Goal: Ask a question

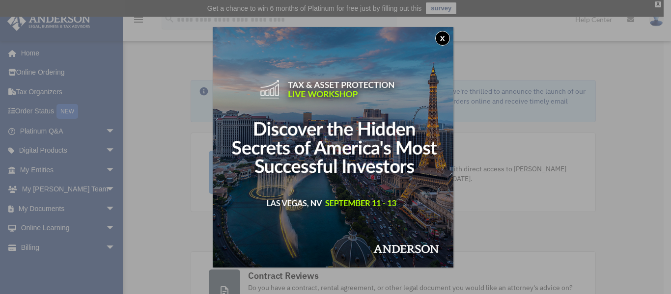
click at [443, 38] on button "x" at bounding box center [442, 38] width 15 height 15
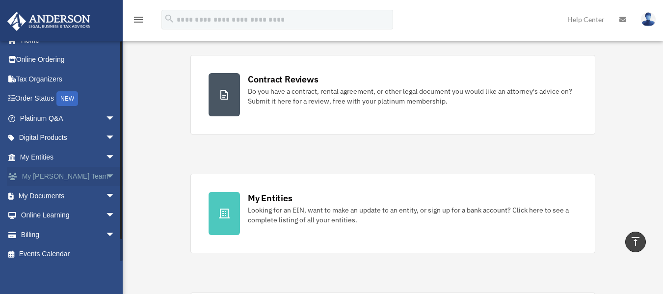
scroll to position [18, 0]
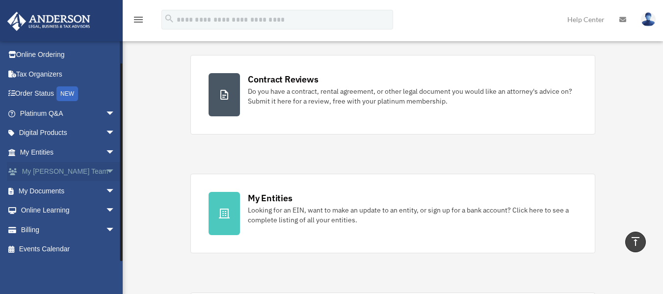
click at [52, 174] on link "My [PERSON_NAME] Team arrow_drop_down" at bounding box center [68, 172] width 123 height 20
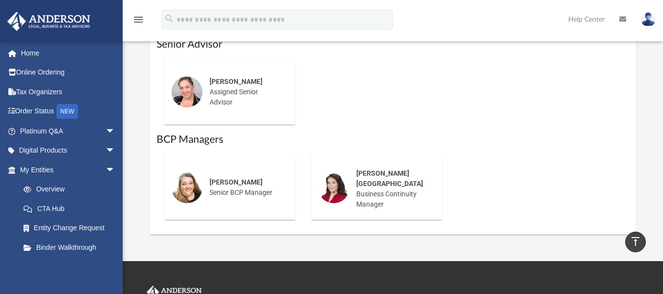
scroll to position [736, 0]
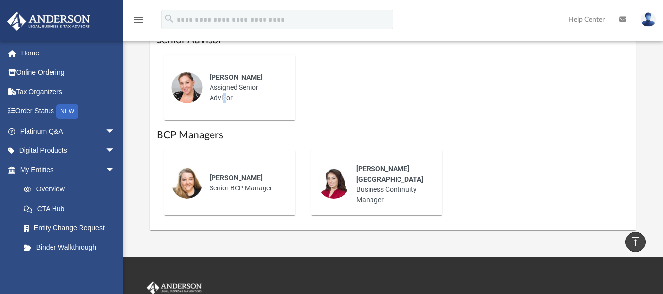
click at [222, 85] on div "Shaena Aguilar Assigned Senior Advisor" at bounding box center [246, 87] width 86 height 45
click at [186, 77] on img at bounding box center [186, 87] width 31 height 31
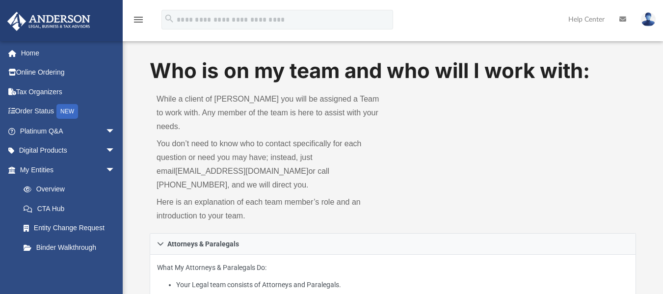
scroll to position [0, 0]
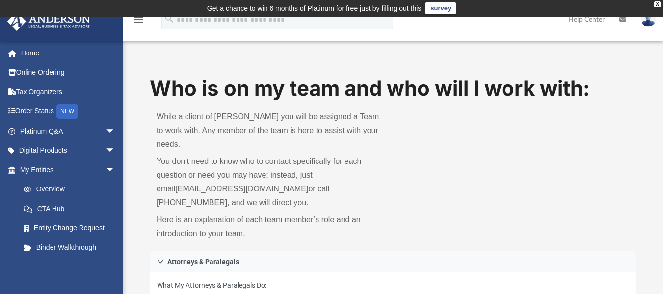
drag, startPoint x: 667, startPoint y: 0, endPoint x: 427, endPoint y: 184, distance: 302.2
click at [427, 184] on div "Who is on my team and who will I work with: While a client of Anderson you will…" at bounding box center [393, 162] width 486 height 177
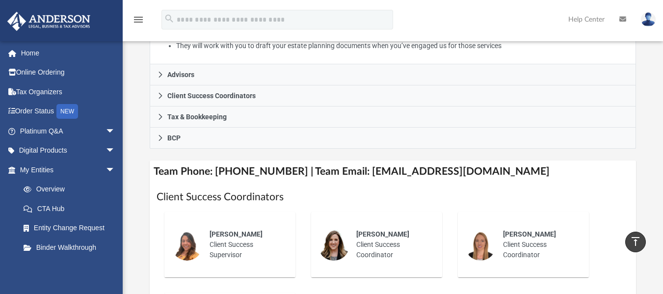
scroll to position [245, 0]
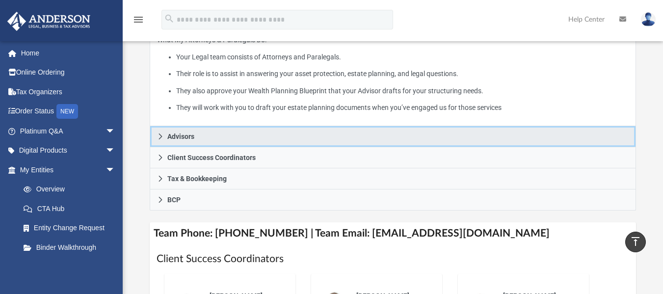
click at [190, 133] on span "Advisors" at bounding box center [180, 136] width 27 height 7
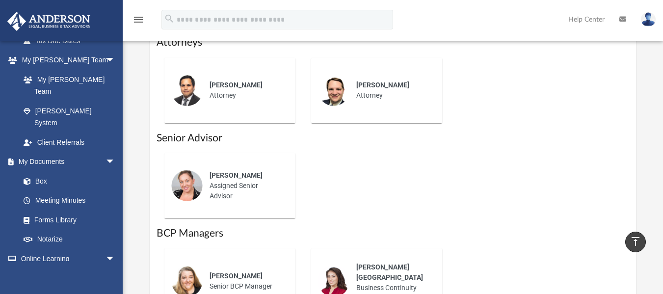
scroll to position [687, 0]
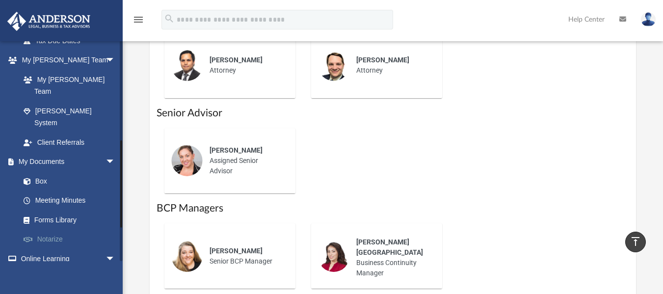
click at [54, 230] on link "Notarize" at bounding box center [72, 240] width 116 height 20
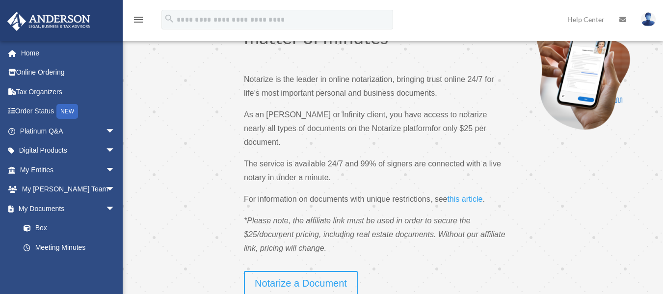
scroll to position [49, 0]
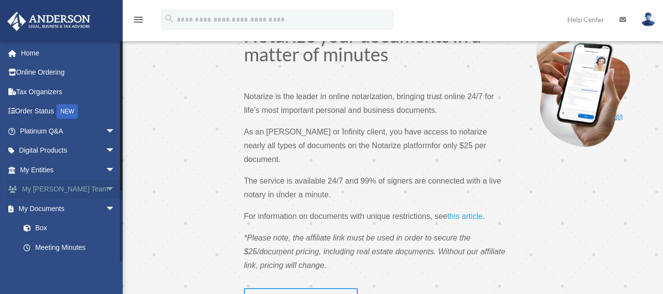
click at [41, 189] on link "My [PERSON_NAME] Team arrow_drop_down" at bounding box center [68, 190] width 123 height 20
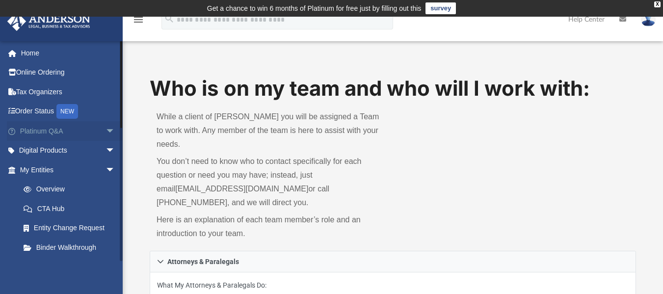
click at [37, 131] on link "Platinum Q&A arrow_drop_down" at bounding box center [68, 131] width 123 height 20
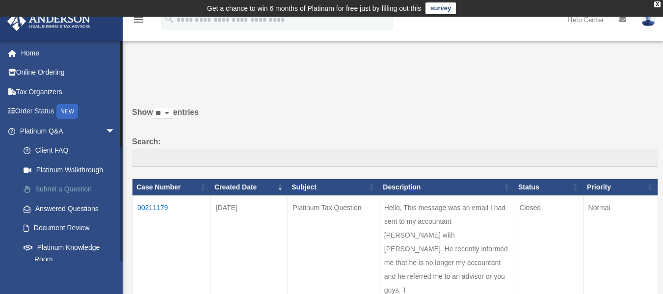
click at [61, 185] on link "Submit a Question" at bounding box center [72, 190] width 116 height 20
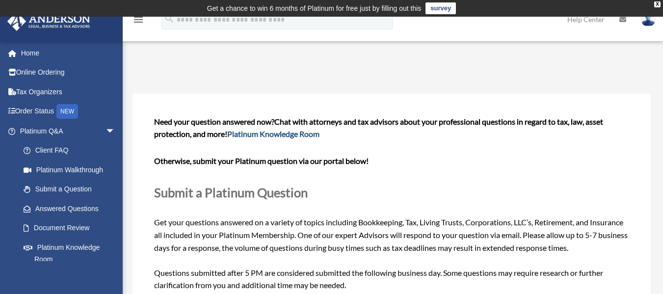
click at [251, 134] on link "Platinum Knowledge Room" at bounding box center [273, 133] width 92 height 9
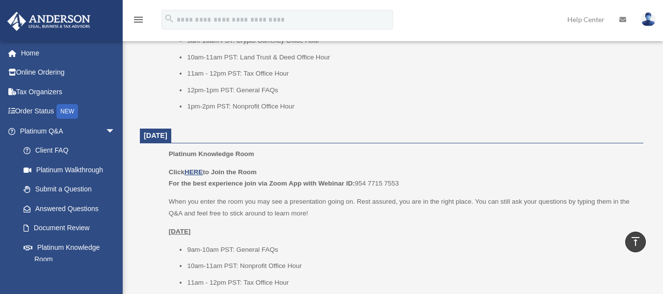
scroll to position [393, 0]
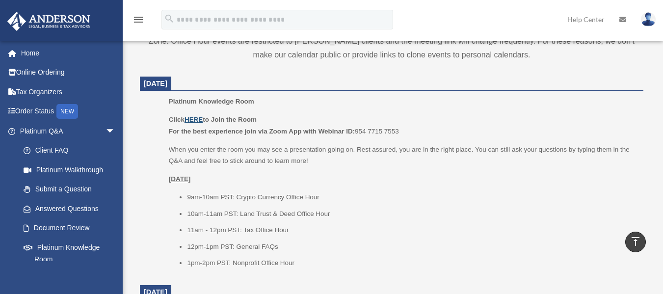
click at [195, 121] on u "HERE" at bounding box center [194, 119] width 18 height 7
